Goal: Information Seeking & Learning: Learn about a topic

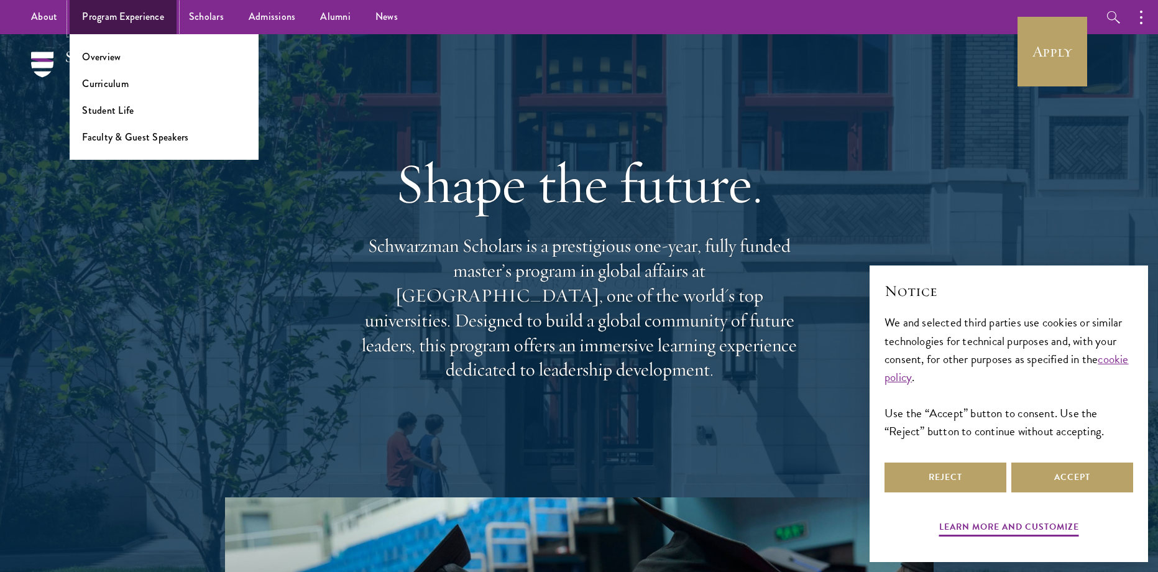
click at [131, 18] on link "Program Experience" at bounding box center [123, 17] width 107 height 34
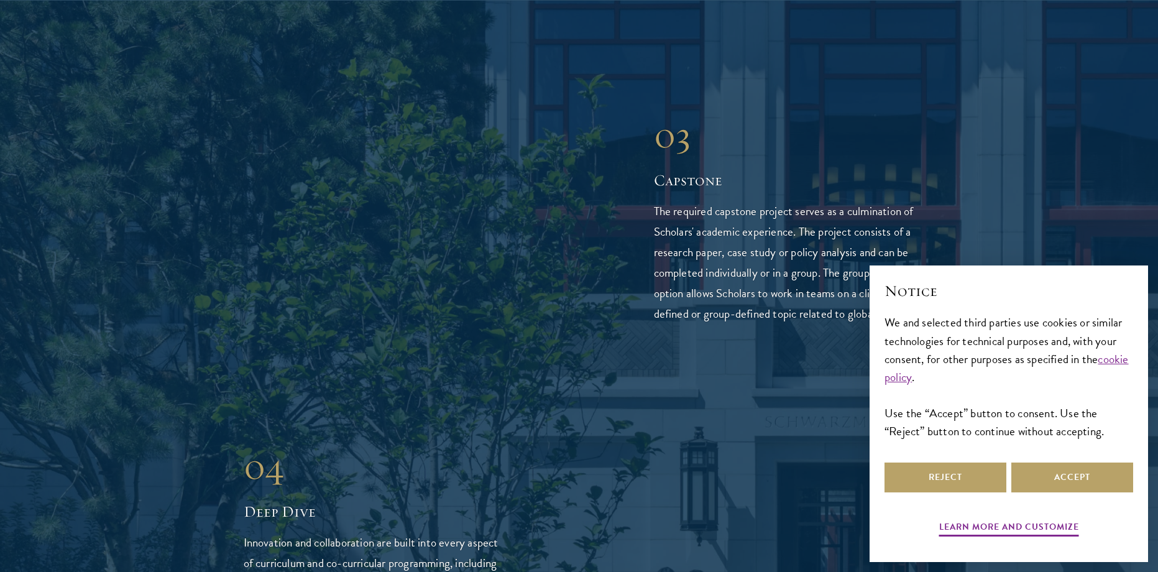
scroll to position [2550, 0]
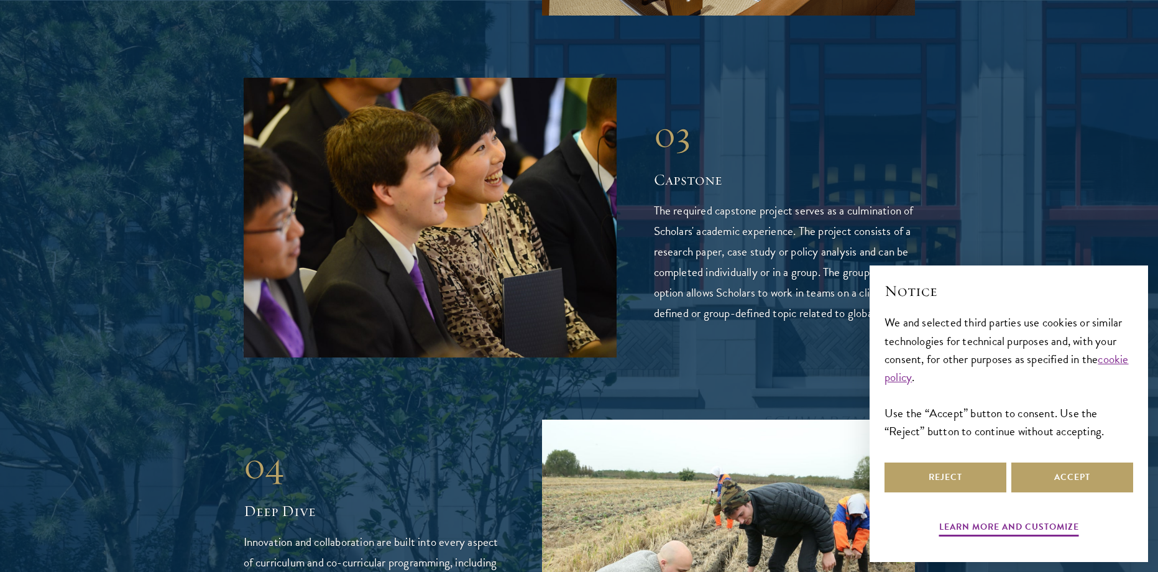
click at [1101, 92] on div at bounding box center [579, 178] width 1158 height 1973
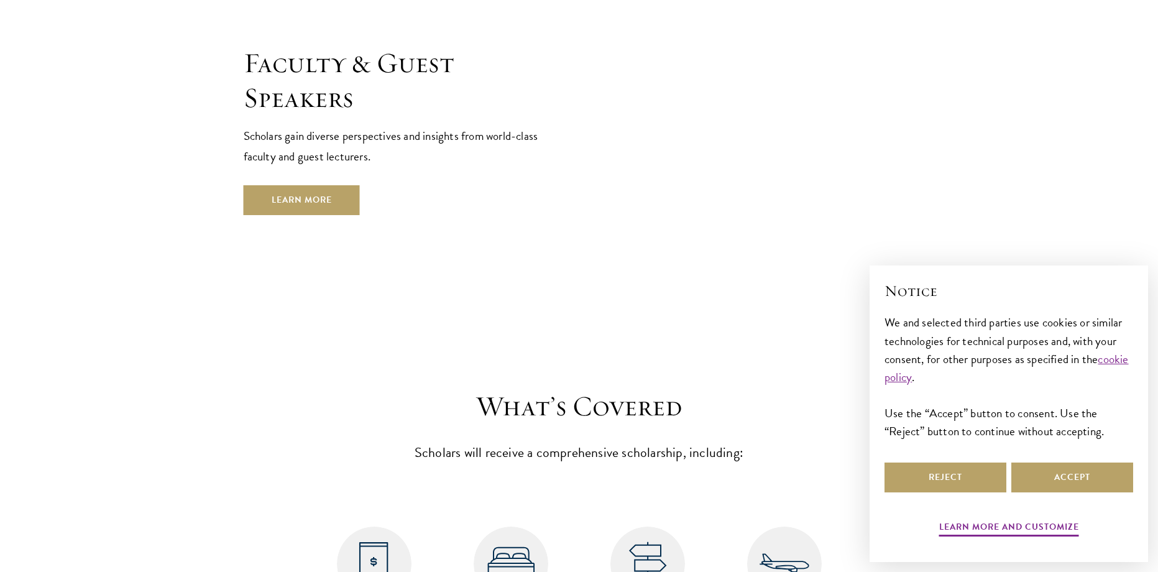
scroll to position [4612, 0]
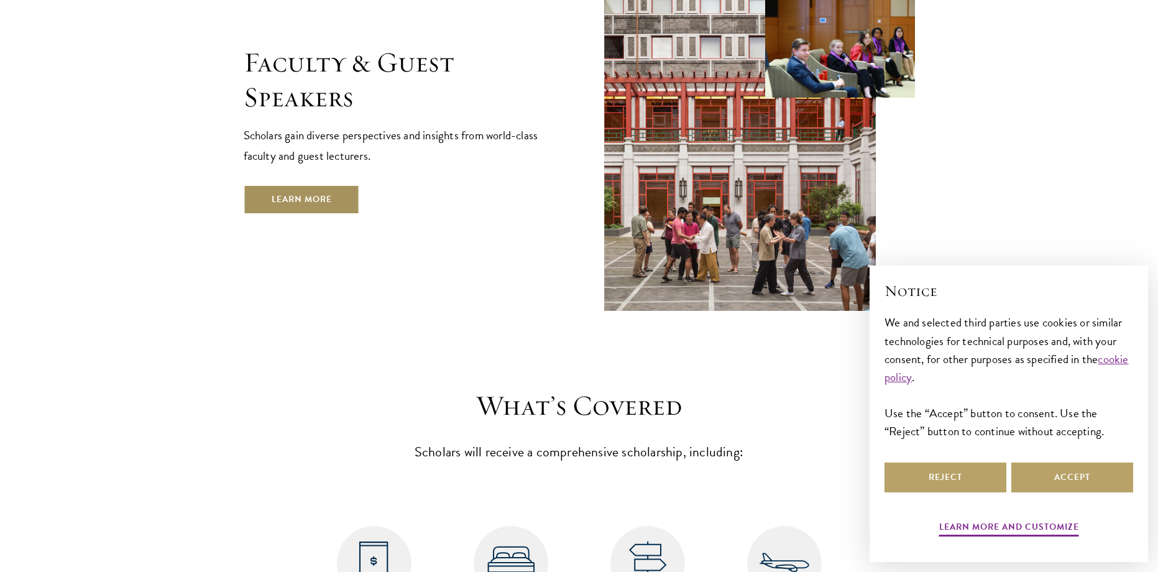
click at [346, 185] on link "Learn More" at bounding box center [302, 200] width 116 height 30
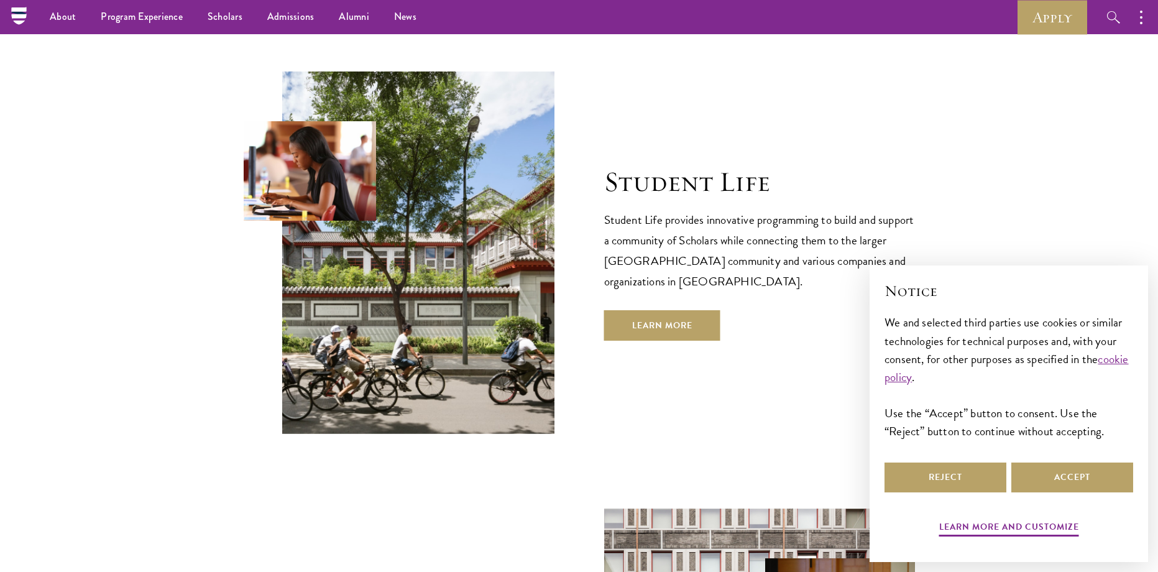
scroll to position [3956, 0]
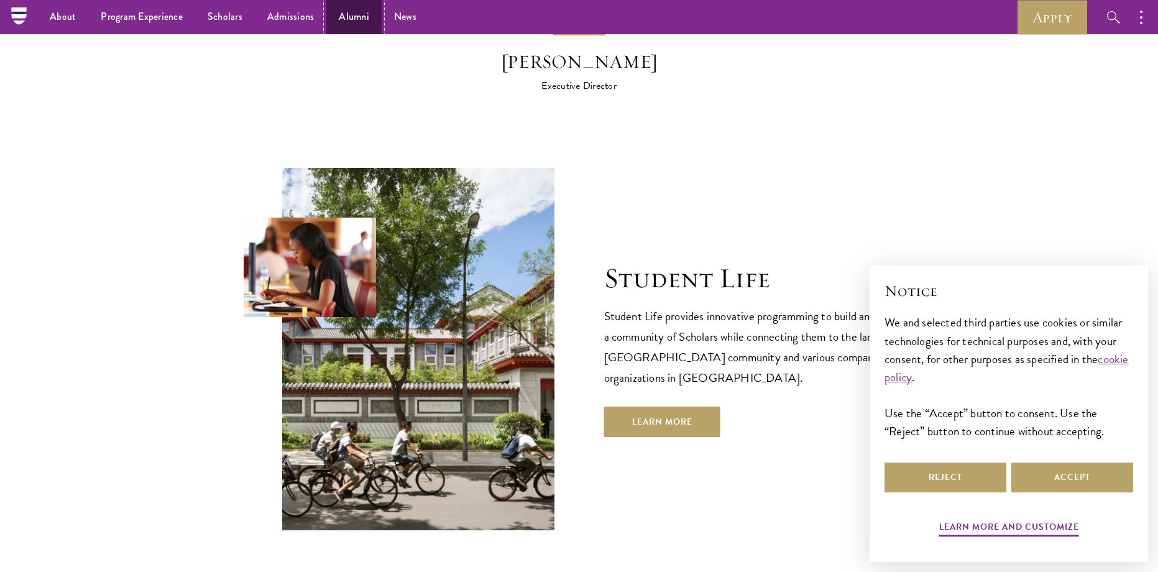
click at [348, 12] on link "Alumni" at bounding box center [353, 17] width 55 height 34
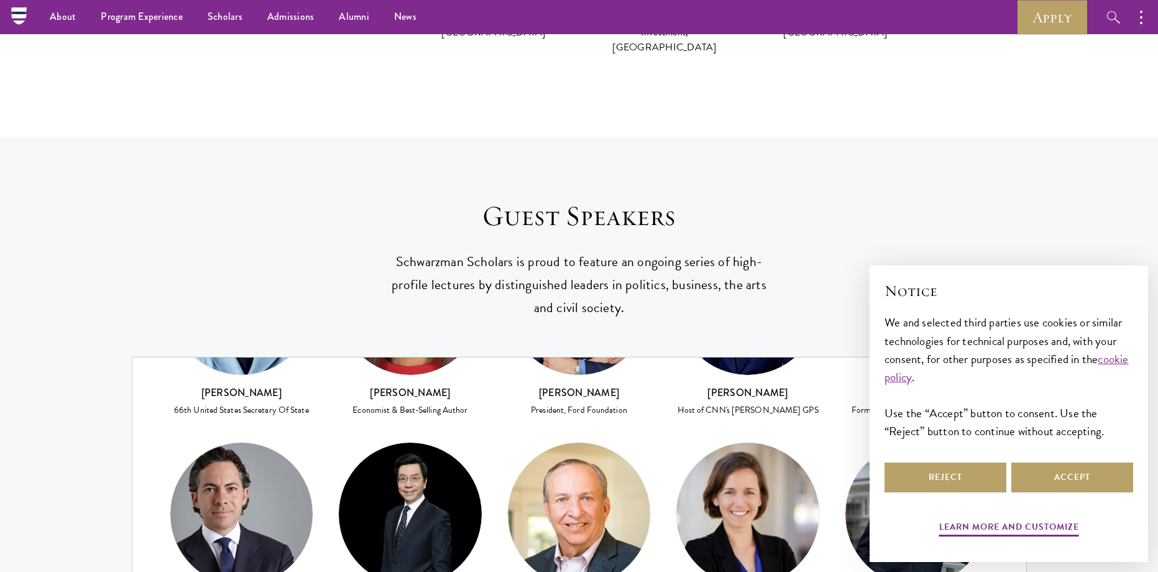
scroll to position [141, 0]
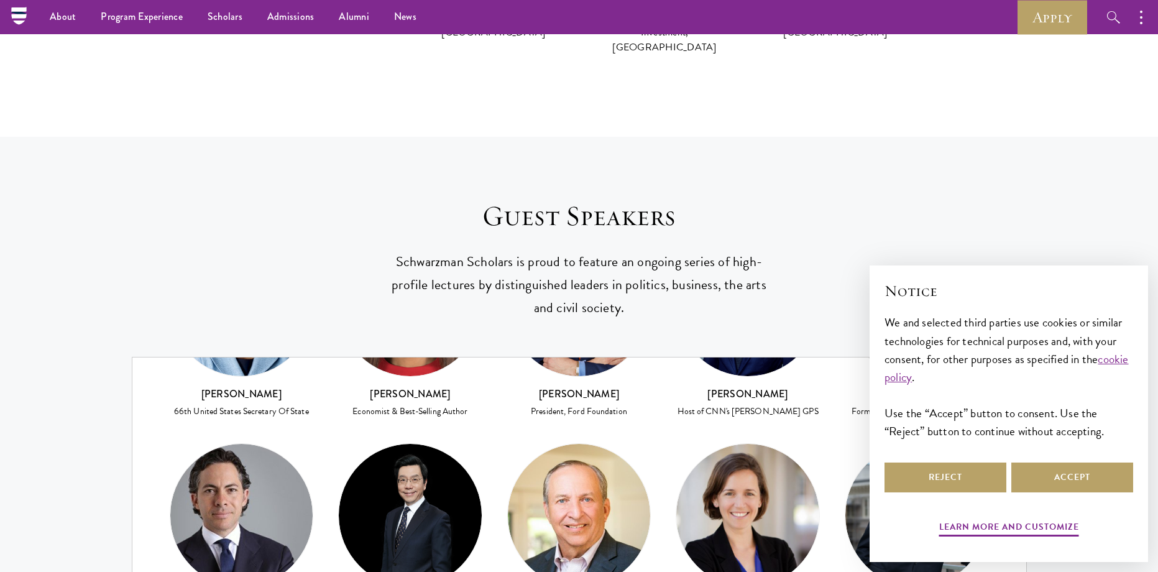
click at [841, 346] on div "Condoleezza Rice 66th United States Secretary Of State Dambisa Moyo Economist &…" at bounding box center [579, 569] width 894 height 704
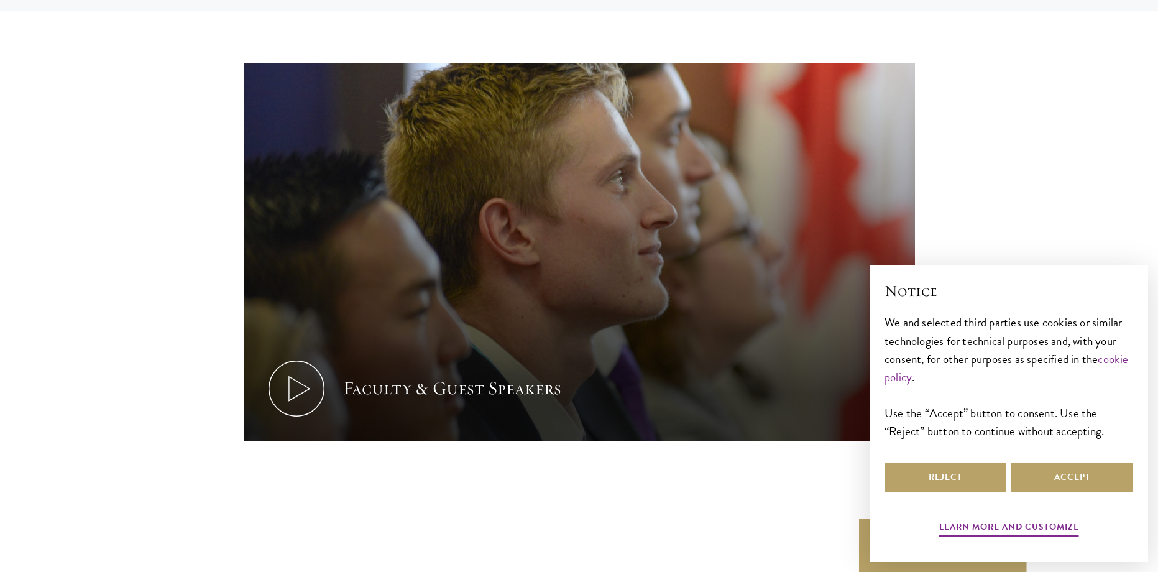
scroll to position [6051, 0]
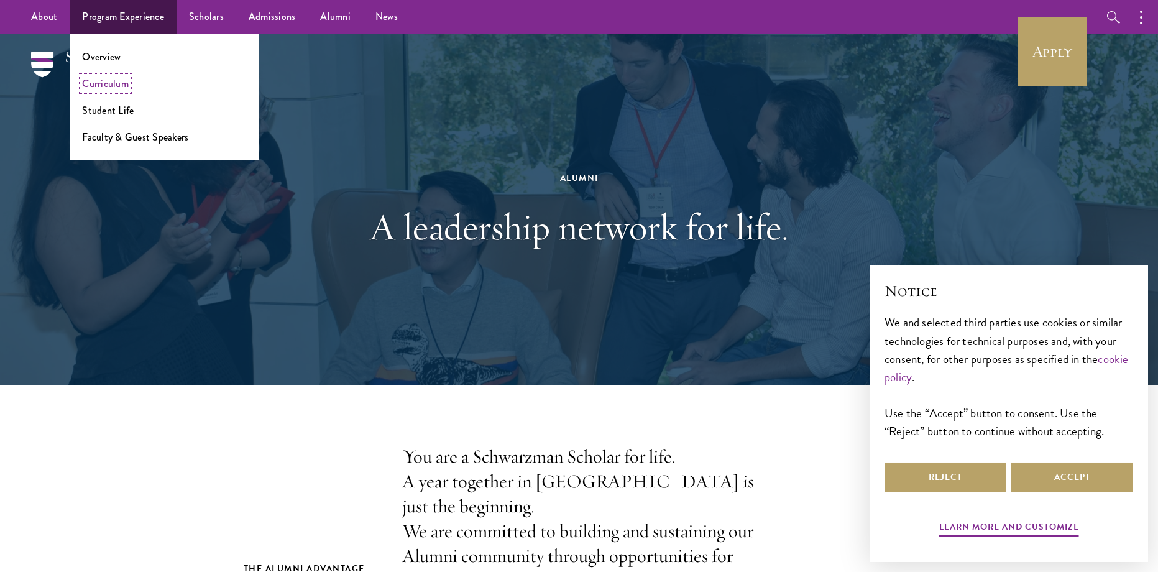
click at [107, 86] on link "Curriculum" at bounding box center [105, 83] width 47 height 14
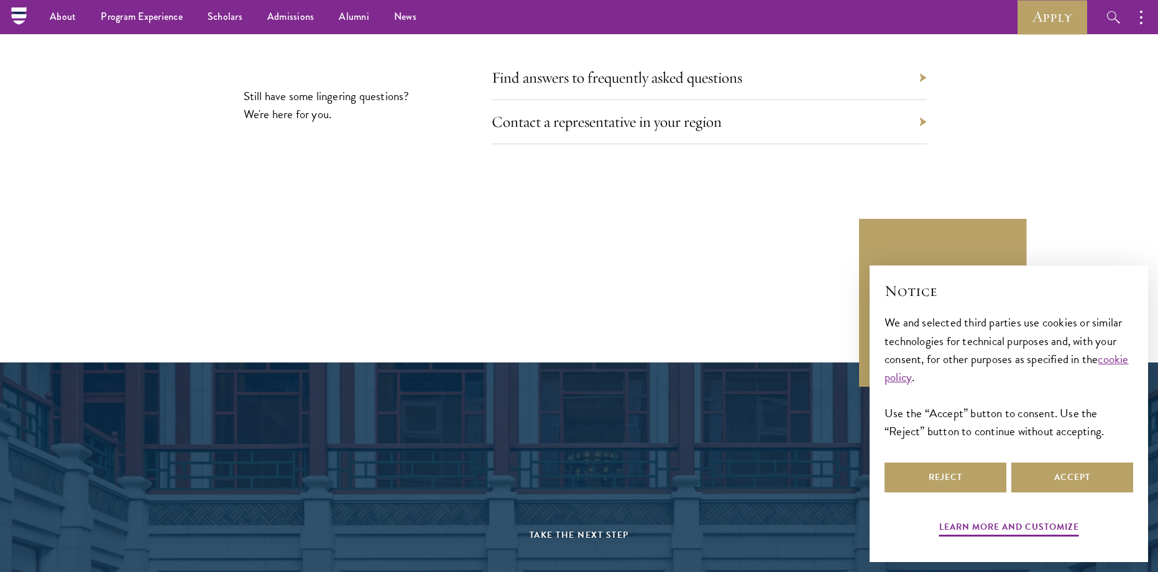
scroll to position [7184, 0]
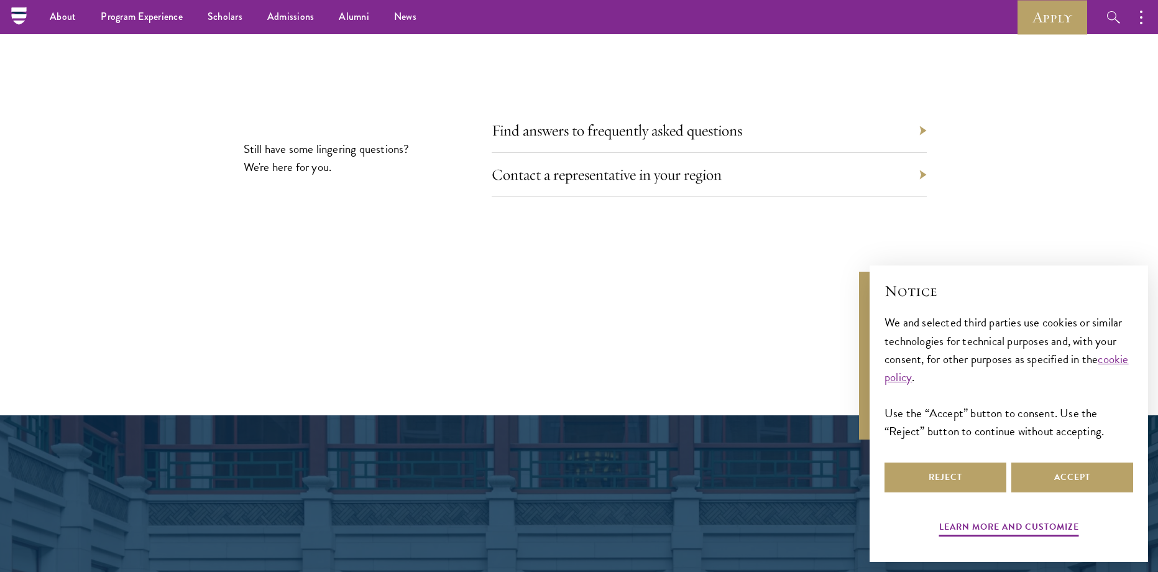
drag, startPoint x: 847, startPoint y: 127, endPoint x: 775, endPoint y: 231, distance: 126.3
click at [775, 231] on section "Still have some lingering questions? We're here for you. Find answers to freque…" at bounding box center [579, 229] width 1158 height 223
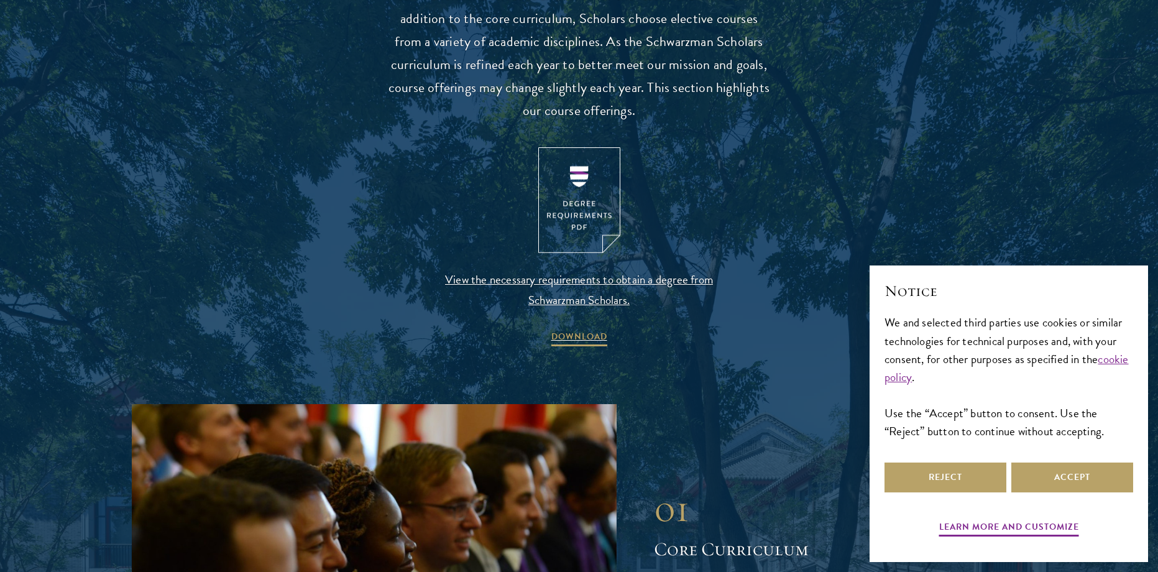
scroll to position [1243, 0]
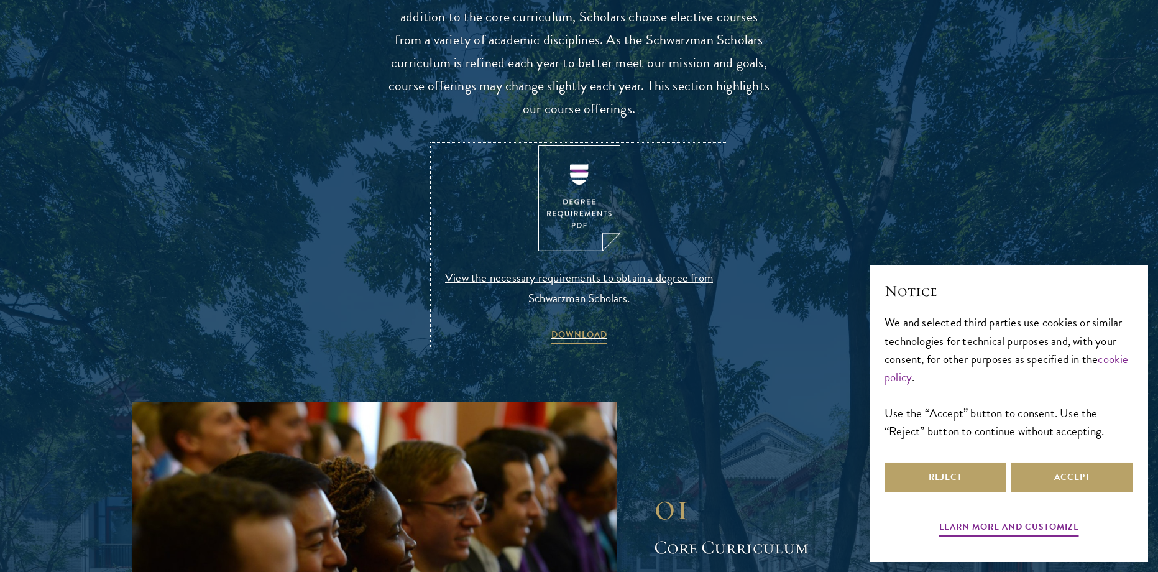
click at [588, 278] on span "View the necessary requirements to obtain a degree from Schwarzman Scholars." at bounding box center [579, 287] width 292 height 41
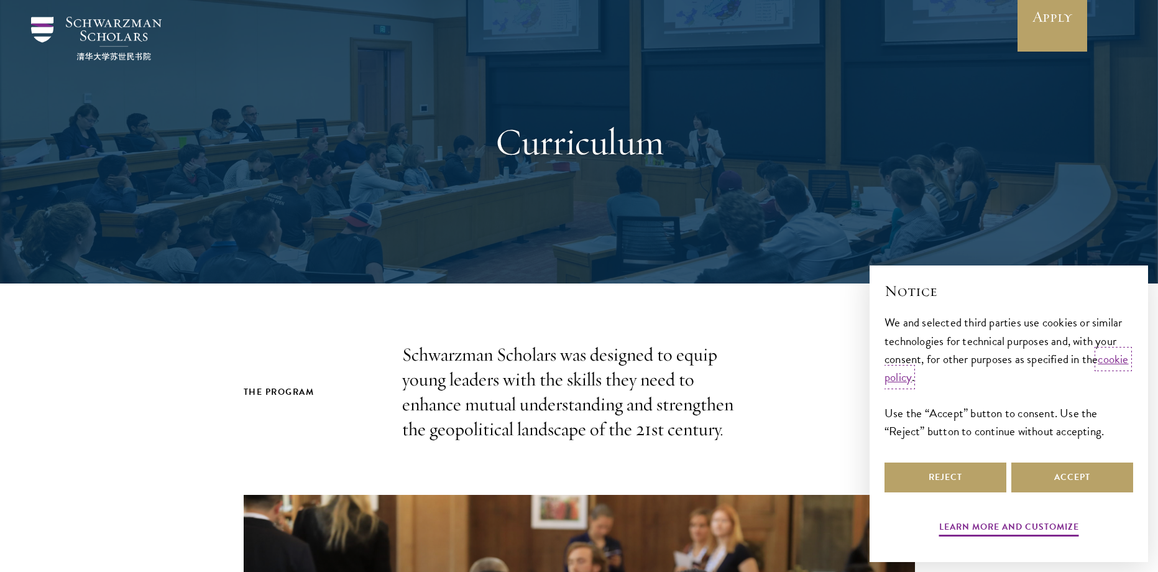
scroll to position [0, 0]
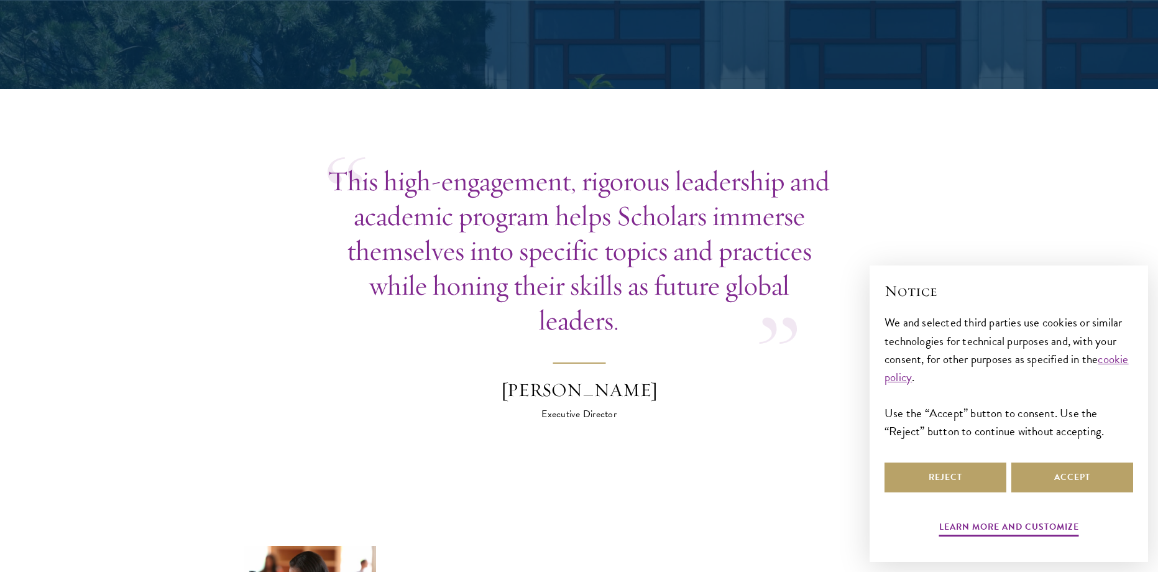
scroll to position [3639, 0]
